Goal: Find specific page/section: Find specific page/section

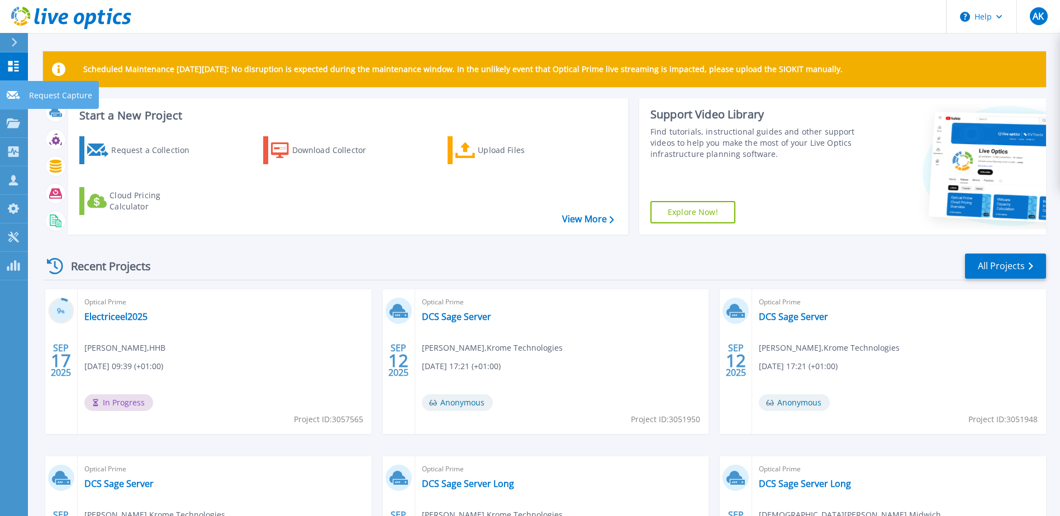
click at [17, 89] on div at bounding box center [13, 94] width 13 height 10
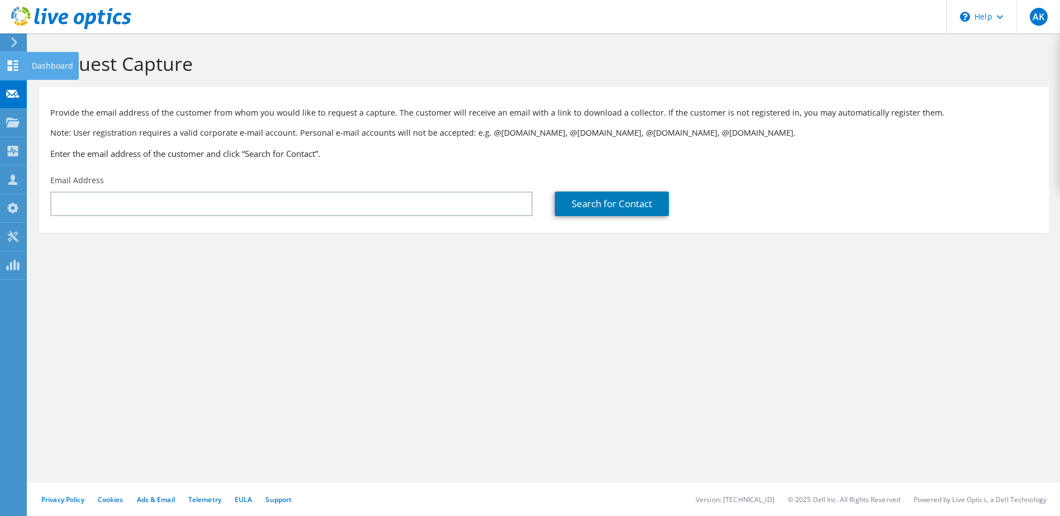
click at [14, 63] on icon at bounding box center [12, 65] width 13 height 11
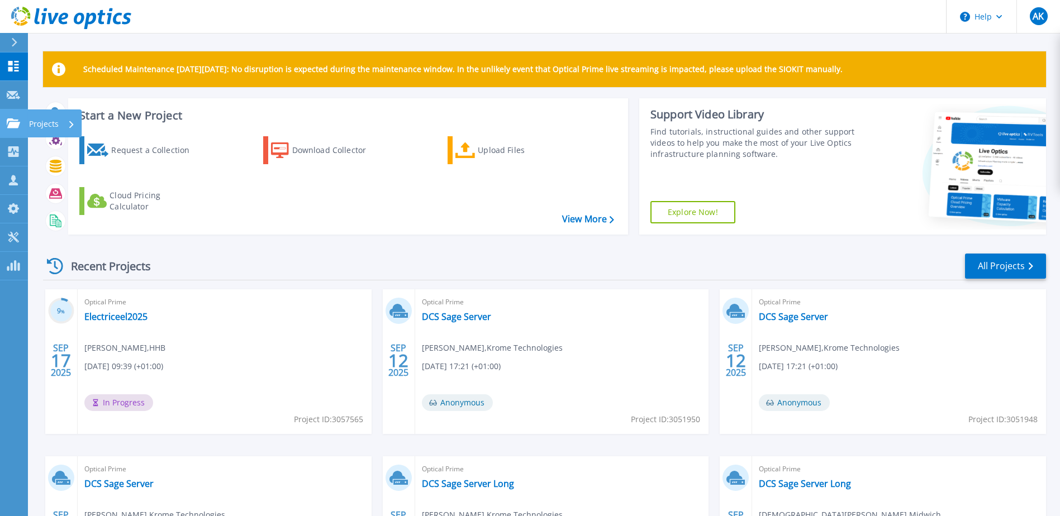
click at [37, 125] on p "Projects" at bounding box center [44, 124] width 30 height 29
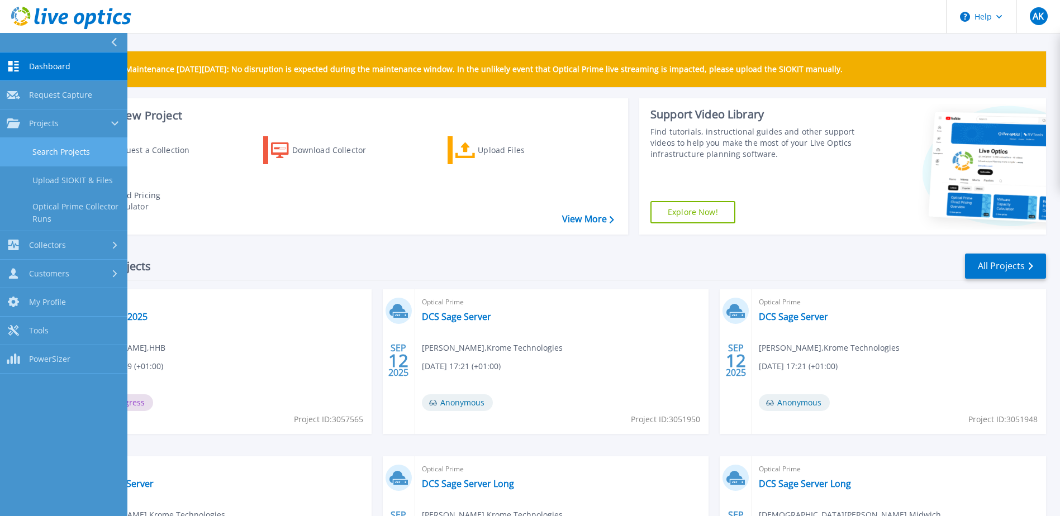
click at [54, 143] on link "Search Projects" at bounding box center [63, 152] width 127 height 29
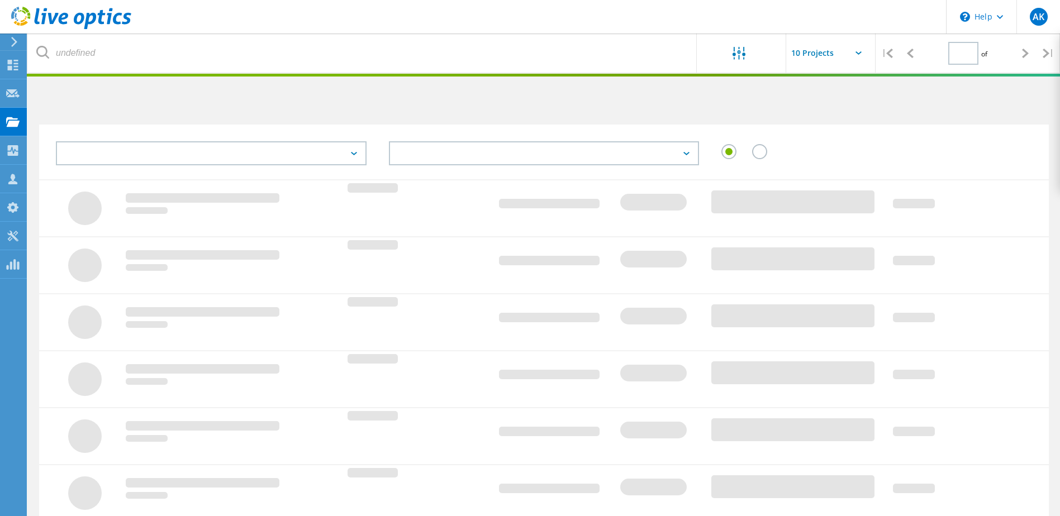
type input "1"
